Goal: Task Accomplishment & Management: Use online tool/utility

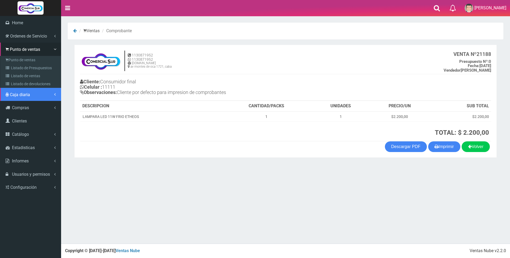
click at [25, 95] on span "Caja diaria" at bounding box center [20, 94] width 20 height 5
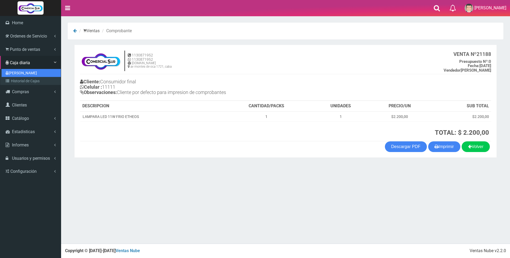
click at [29, 74] on link "[PERSON_NAME]" at bounding box center [31, 73] width 59 height 8
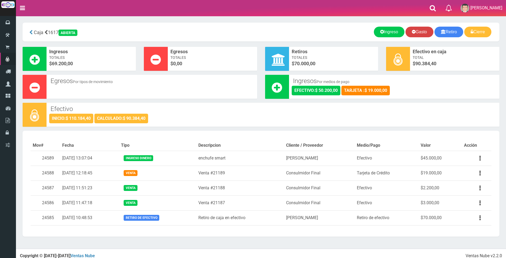
click at [417, 32] on link "Gasto" at bounding box center [419, 32] width 28 height 11
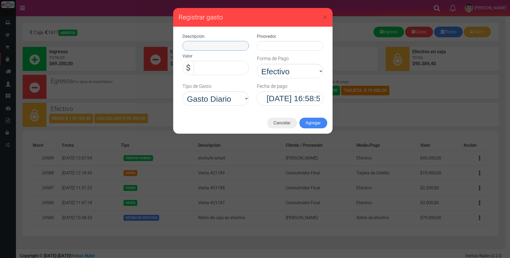
click at [222, 46] on input "text" at bounding box center [216, 46] width 66 height 10
type input "varios"
click at [278, 43] on input "text" at bounding box center [290, 46] width 66 height 10
type input "VARIOS"
click at [243, 69] on input "0,00" at bounding box center [221, 68] width 55 height 14
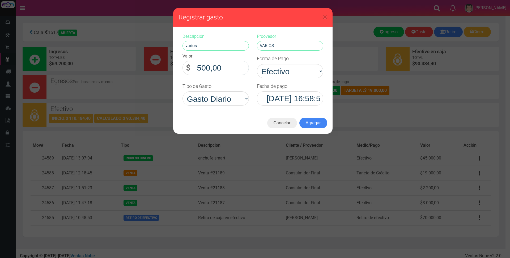
type input "5.000,00"
click at [310, 124] on button "Agregar" at bounding box center [314, 122] width 28 height 11
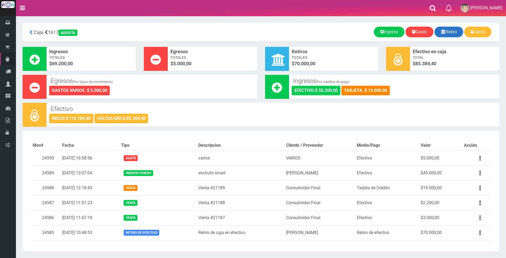
click at [441, 32] on icon at bounding box center [443, 31] width 5 height 7
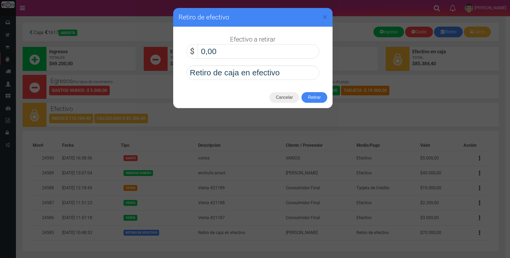
click at [253, 48] on input "0,00" at bounding box center [259, 51] width 122 height 14
type input "40.000,00"
click at [309, 97] on button "Retirar" at bounding box center [315, 97] width 26 height 11
